Goal: Task Accomplishment & Management: Use online tool/utility

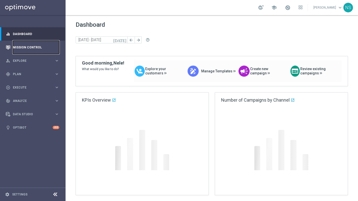
click at [24, 46] on link "Mission Control" at bounding box center [36, 47] width 46 height 13
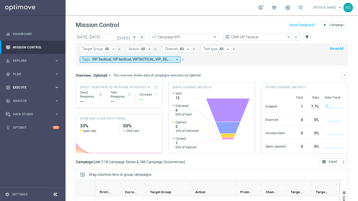
click at [27, 85] on div "play_circle_outline Execute keyboard_arrow_right" at bounding box center [32, 87] width 65 height 13
click at [40, 100] on div "Campaign Builder" at bounding box center [39, 98] width 52 height 8
click at [38, 97] on link "Campaign Builder" at bounding box center [32, 98] width 39 height 4
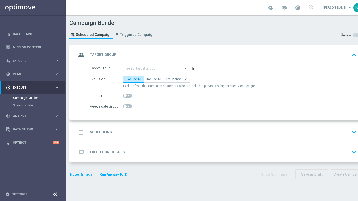
click at [159, 146] on div "message Execution Details keyboard_arrow_down" at bounding box center [217, 152] width 293 height 20
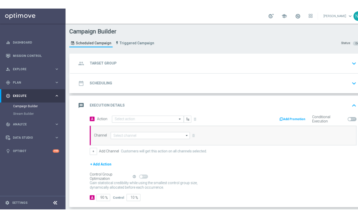
scroll to position [25, 0]
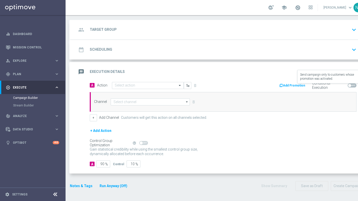
click at [338, 86] on label "Conditional Execution" at bounding box center [328, 85] width 33 height 9
click at [314, 86] on label "Conditional Execution" at bounding box center [328, 85] width 33 height 9
drag, startPoint x: 311, startPoint y: 86, endPoint x: 342, endPoint y: 86, distance: 31.0
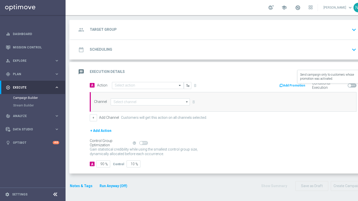
click at [342, 86] on div "Conditional Execution Send campaign only to customers whose promotion was activ…" at bounding box center [334, 86] width 46 height 8
copy label "Conditional Execution"
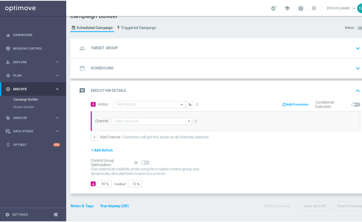
scroll to position [4, 0]
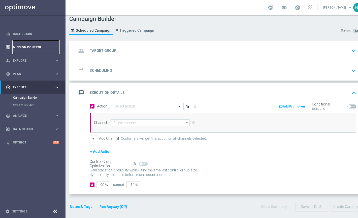
click at [24, 46] on link "Mission Control" at bounding box center [36, 47] width 46 height 13
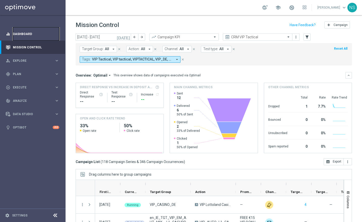
click at [23, 34] on link "Dashboard" at bounding box center [36, 33] width 46 height 13
